Goal: Use online tool/utility: Utilize a website feature to perform a specific function

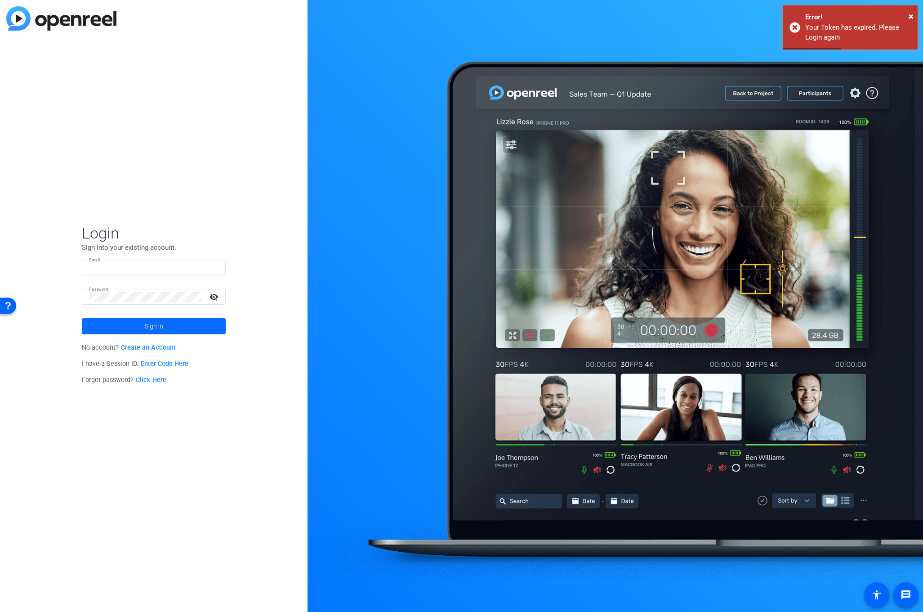
type input "[PERSON_NAME][EMAIL_ADDRESS][PERSON_NAME][DOMAIN_NAME]"
click at [151, 323] on span "Sign in" at bounding box center [154, 326] width 18 height 22
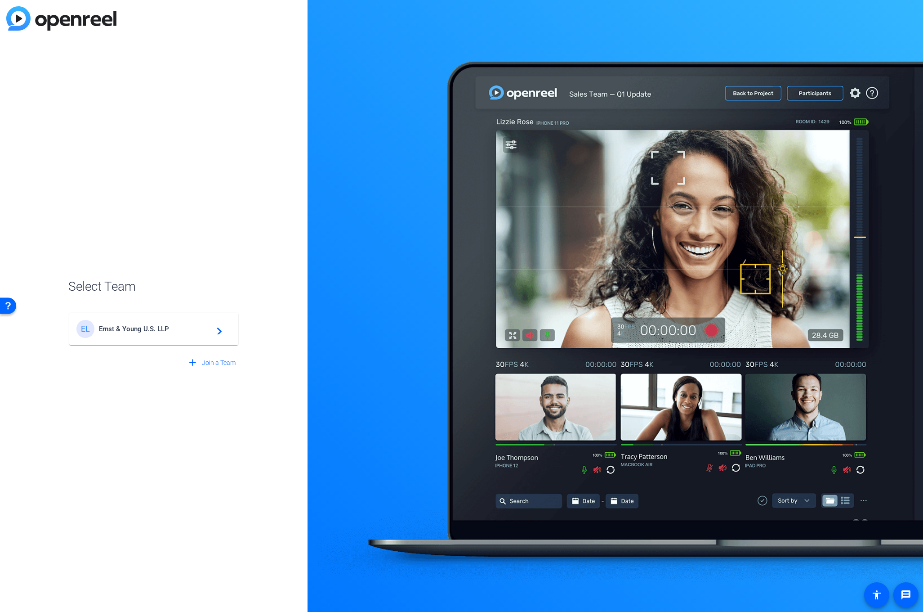
click at [124, 333] on div "EL Ernst & Young U.S. LLP navigate_next" at bounding box center [153, 329] width 155 height 18
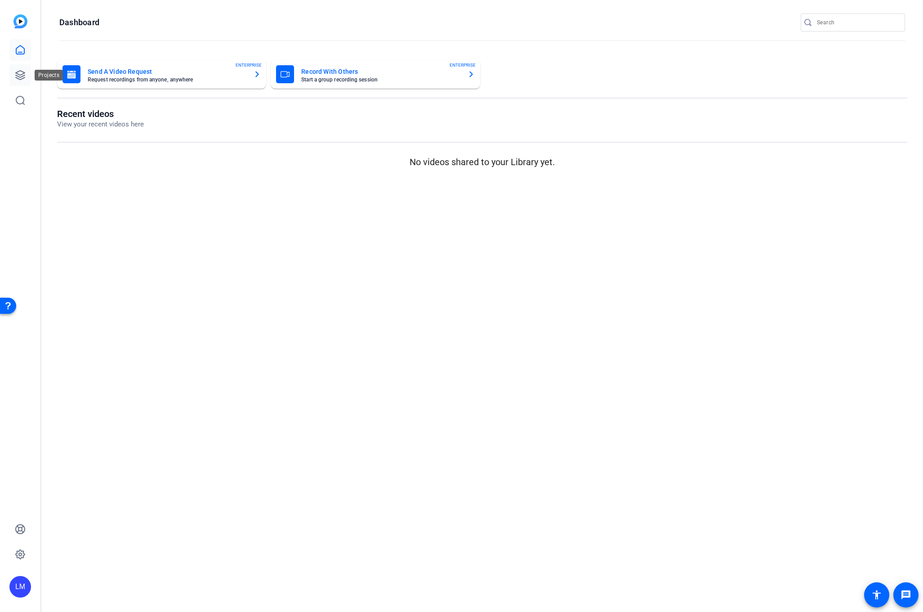
click at [19, 72] on icon at bounding box center [20, 75] width 11 height 11
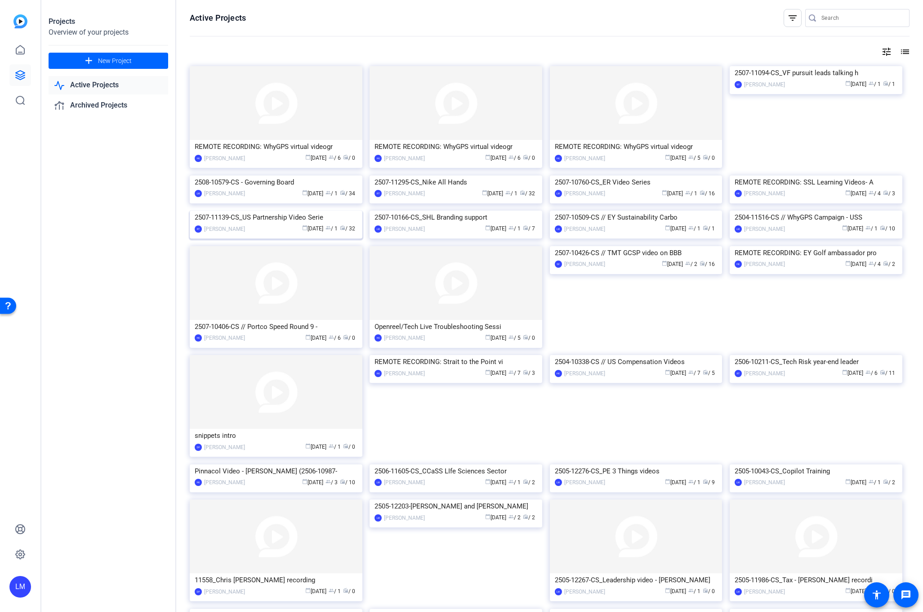
click at [252, 224] on div "2507-11139-CS_US Partnership Video Serie" at bounding box center [276, 216] width 163 height 13
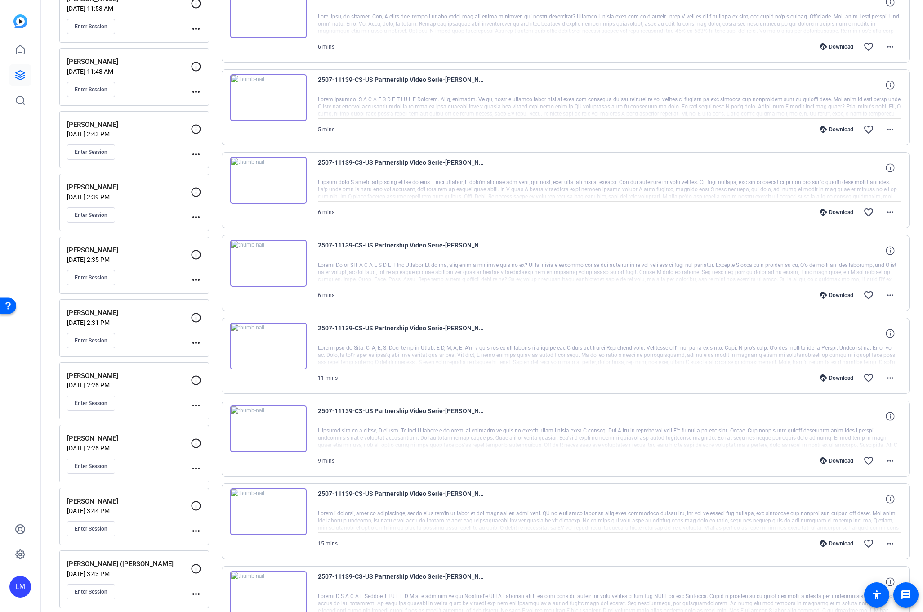
scroll to position [226, 0]
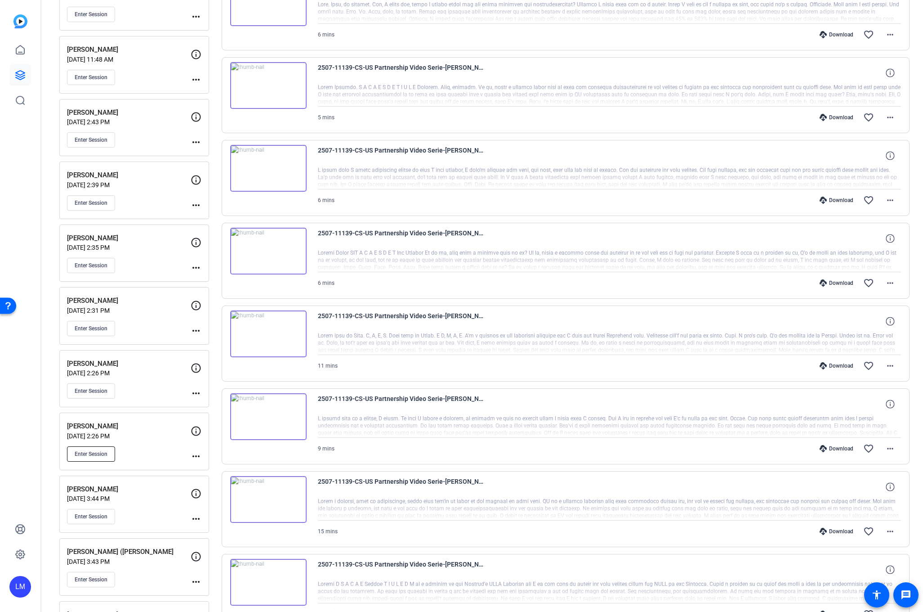
click at [102, 448] on button "Enter Session" at bounding box center [91, 453] width 48 height 15
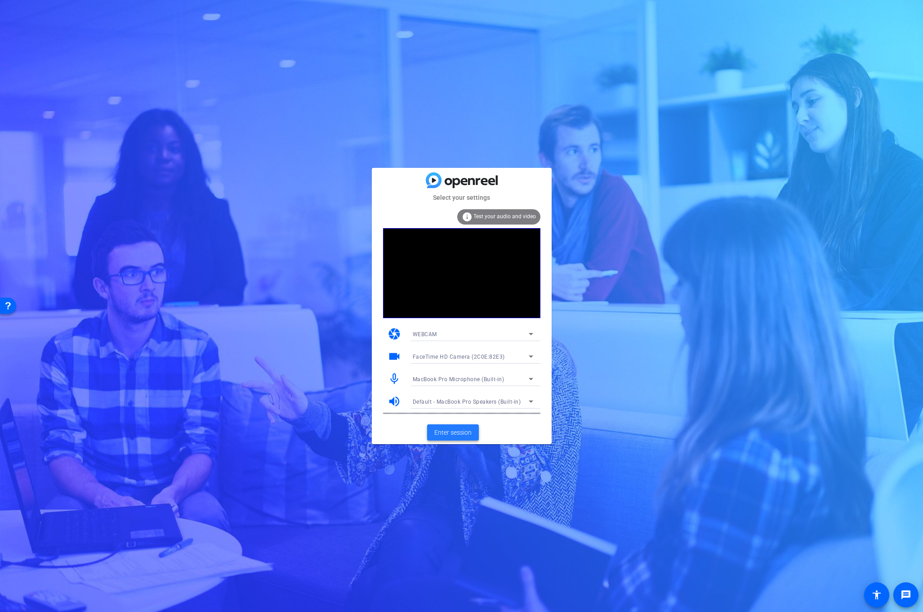
click at [437, 431] on span "Enter session" at bounding box center [452, 432] width 37 height 9
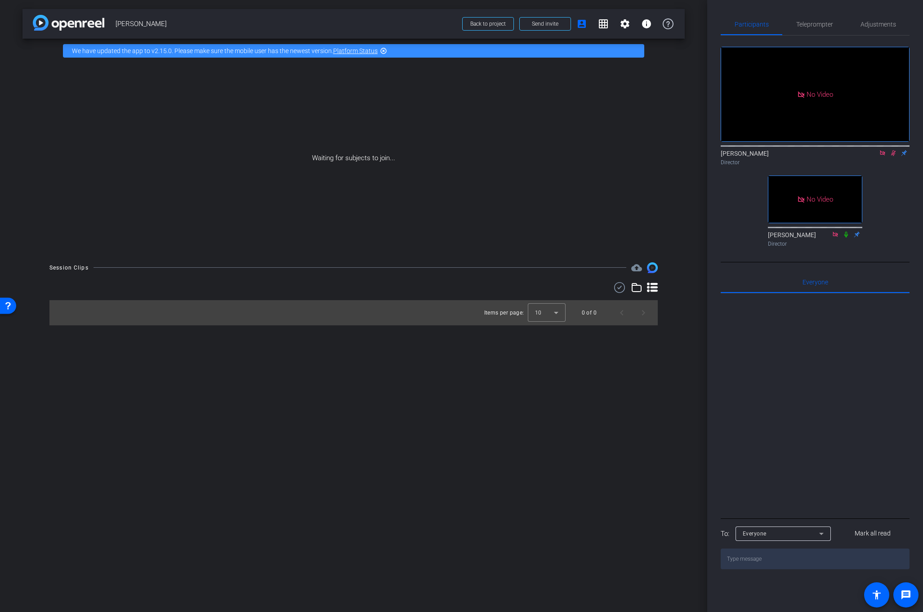
click at [896, 156] on icon at bounding box center [893, 153] width 7 height 6
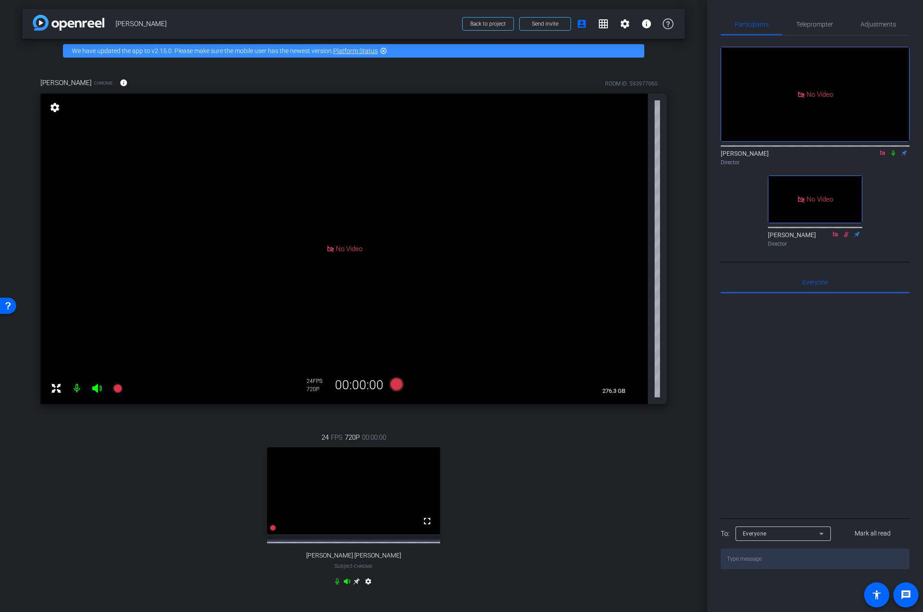
click at [366, 588] on mat-icon "settings" at bounding box center [368, 582] width 11 height 11
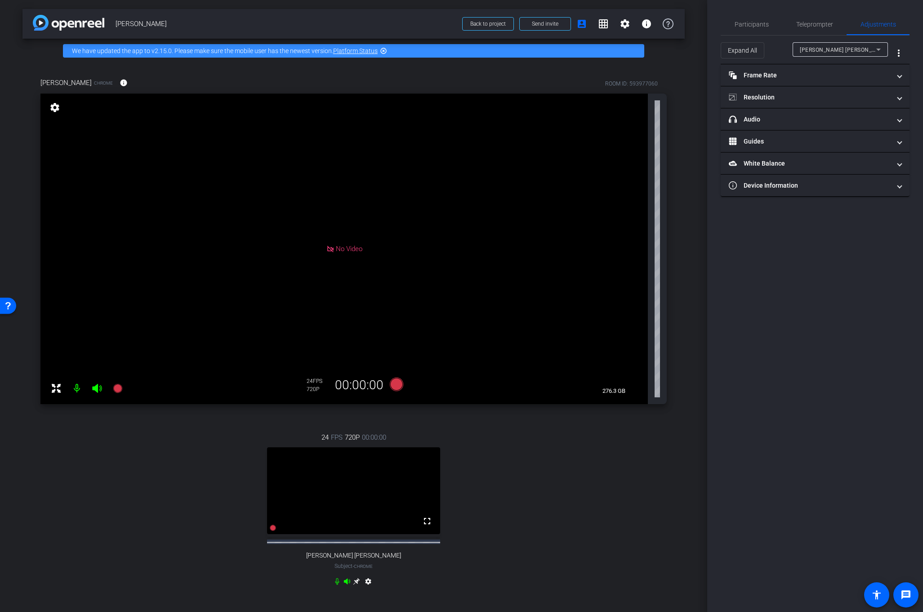
click at [355, 585] on icon at bounding box center [356, 581] width 7 height 7
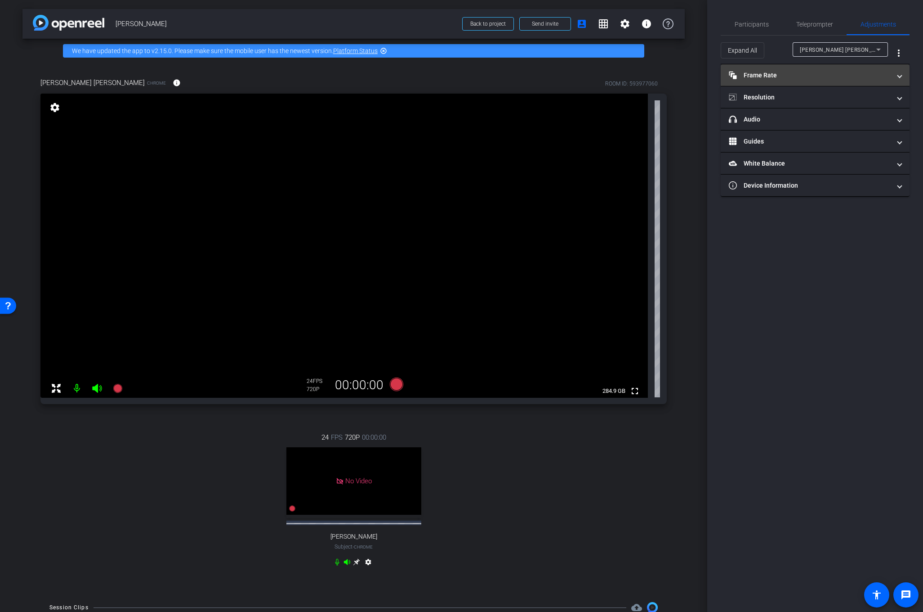
click at [828, 76] on mat-panel-title "Frame Rate Frame Rate" at bounding box center [810, 75] width 162 height 9
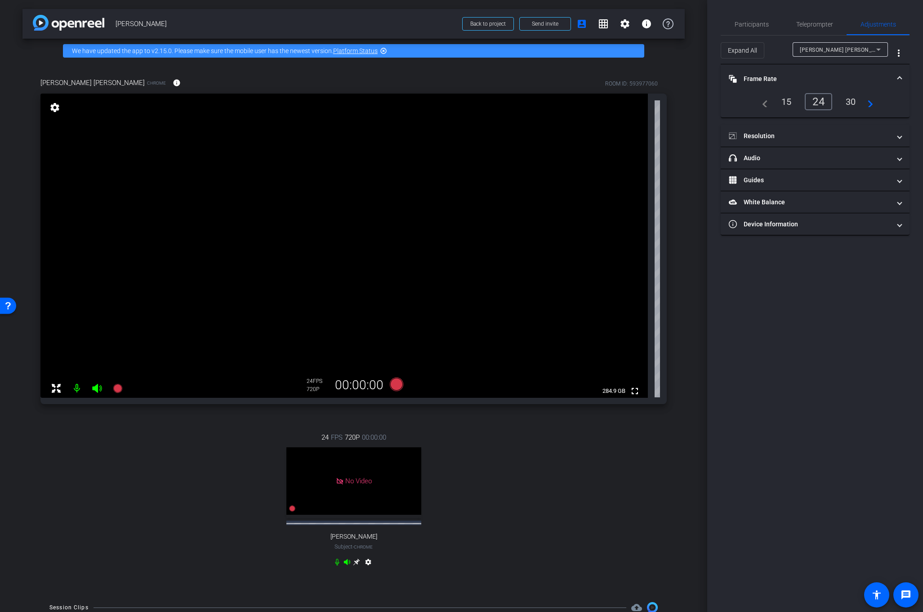
click at [848, 98] on div "30" at bounding box center [851, 101] width 24 height 15
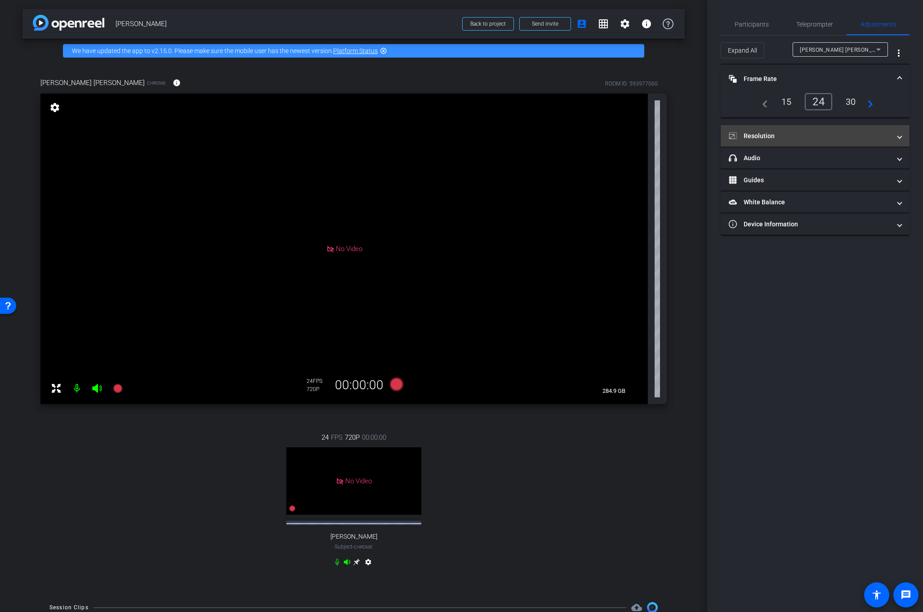
click at [852, 133] on mat-panel-title "Resolution" at bounding box center [810, 135] width 162 height 9
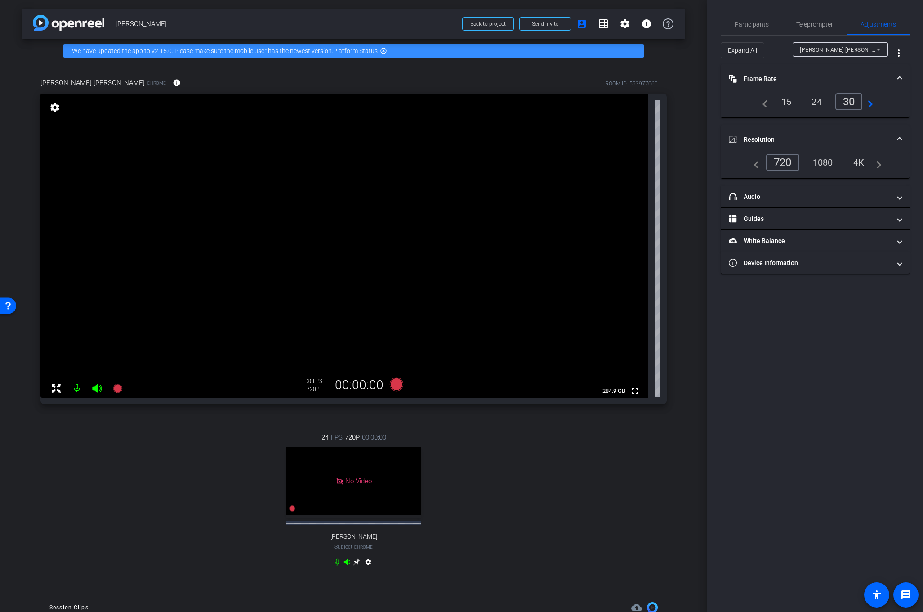
click at [829, 162] on div "1080" at bounding box center [823, 162] width 34 height 15
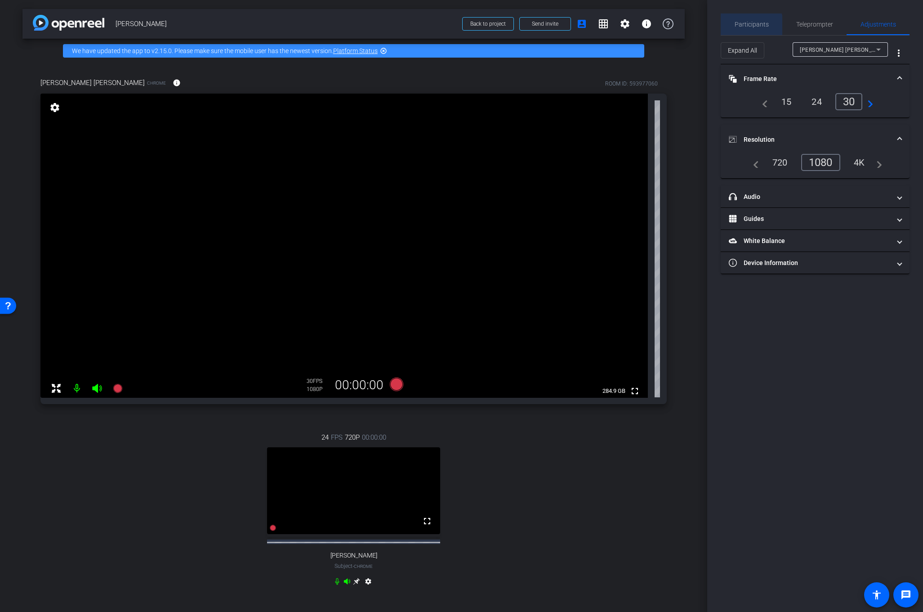
click at [749, 25] on span "Participants" at bounding box center [752, 24] width 34 height 6
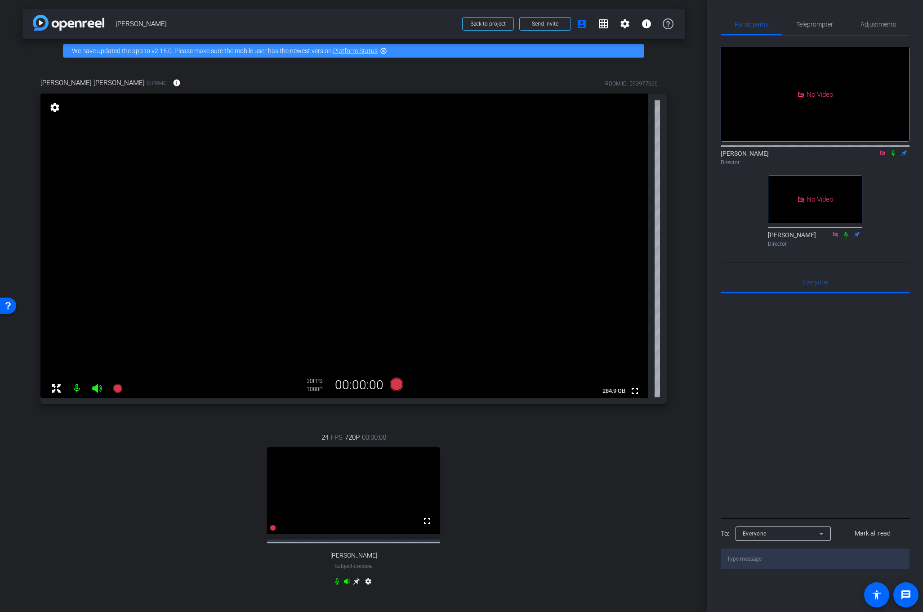
click at [891, 150] on icon at bounding box center [893, 153] width 7 height 6
click at [893, 150] on icon at bounding box center [893, 153] width 5 height 6
drag, startPoint x: 893, startPoint y: 126, endPoint x: 889, endPoint y: 142, distance: 16.3
click at [889, 142] on div "Lalo Moreno Director" at bounding box center [815, 155] width 189 height 27
click at [893, 150] on icon at bounding box center [894, 153] width 4 height 6
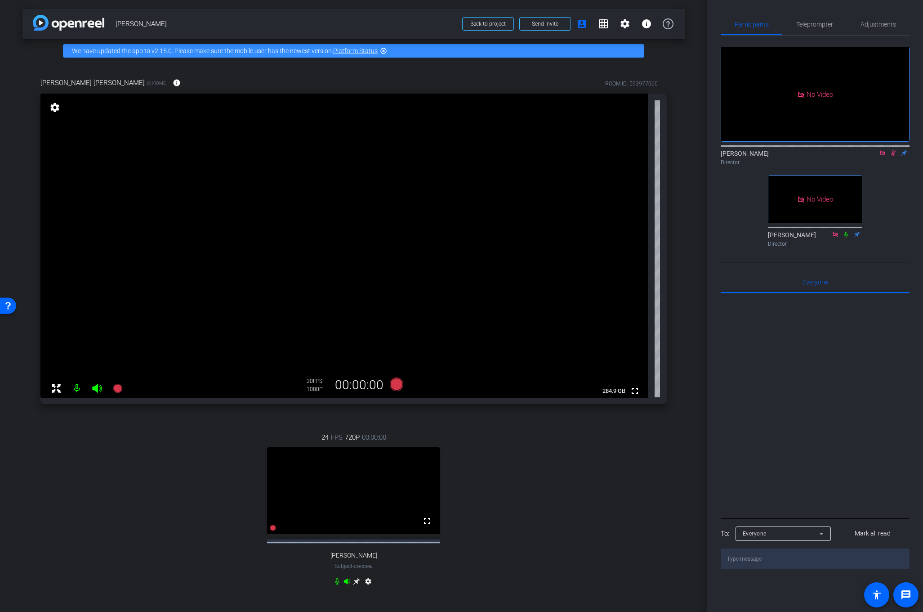
click at [894, 150] on icon at bounding box center [893, 153] width 5 height 6
click at [893, 150] on icon at bounding box center [893, 153] width 7 height 6
